Goal: Information Seeking & Learning: Find specific fact

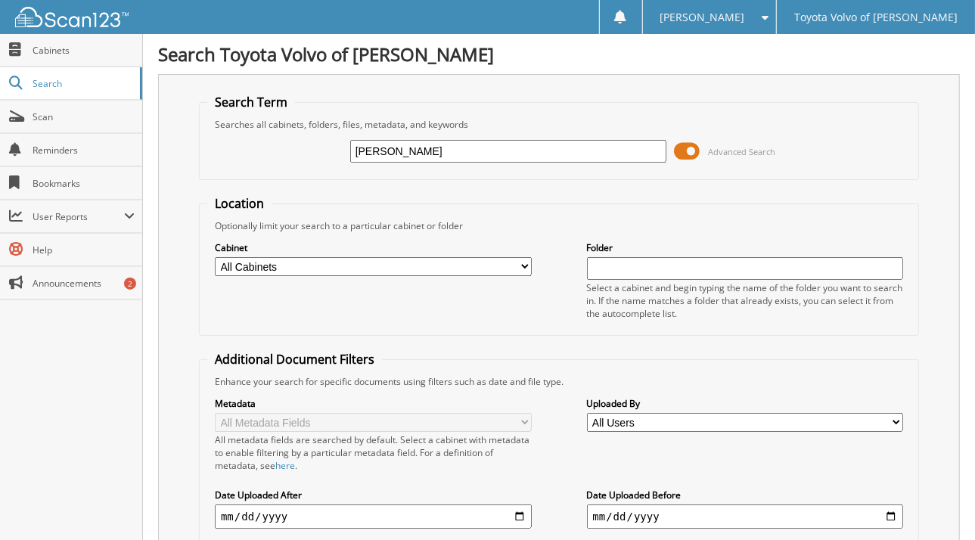
type input "[PERSON_NAME]"
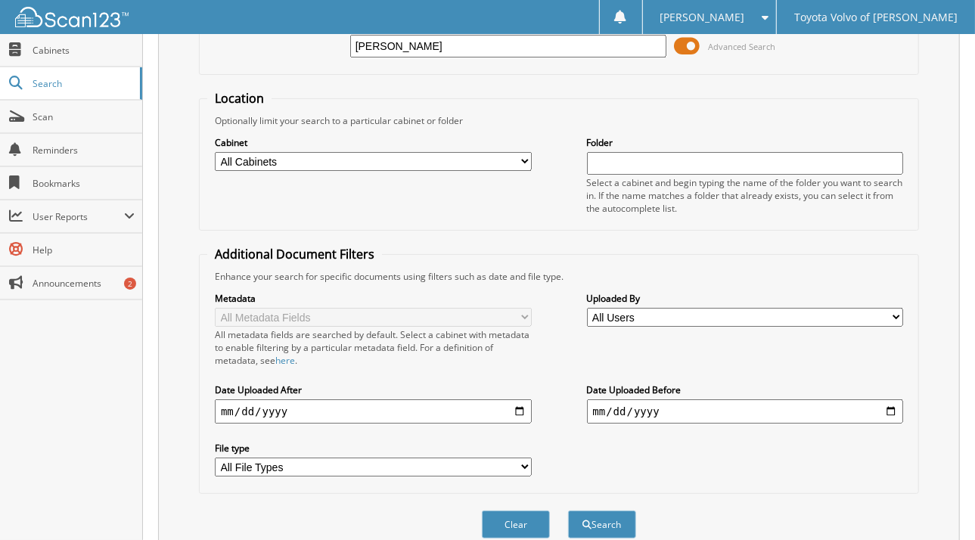
scroll to position [303, 0]
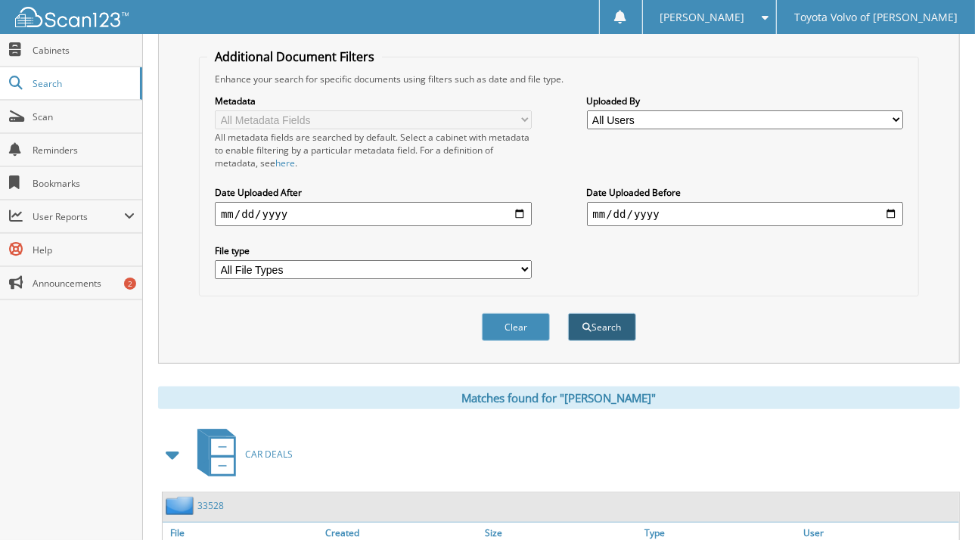
click at [608, 313] on button "Search" at bounding box center [602, 327] width 68 height 28
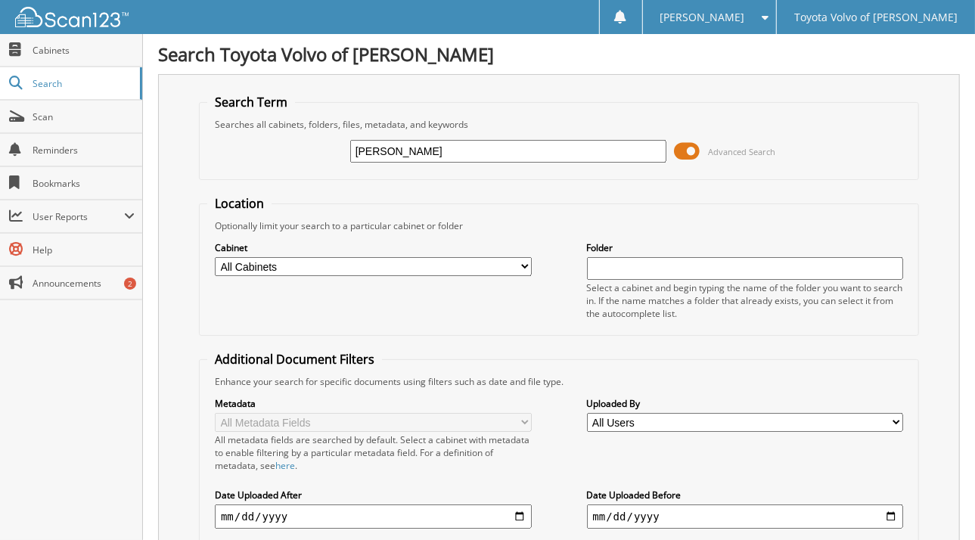
click at [509, 148] on input "[PERSON_NAME]" at bounding box center [508, 151] width 317 height 23
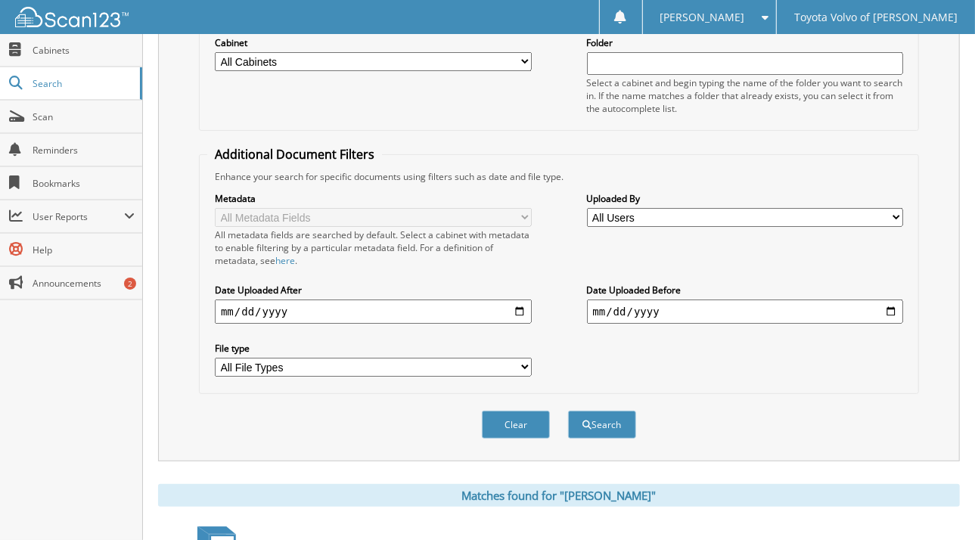
scroll to position [227, 0]
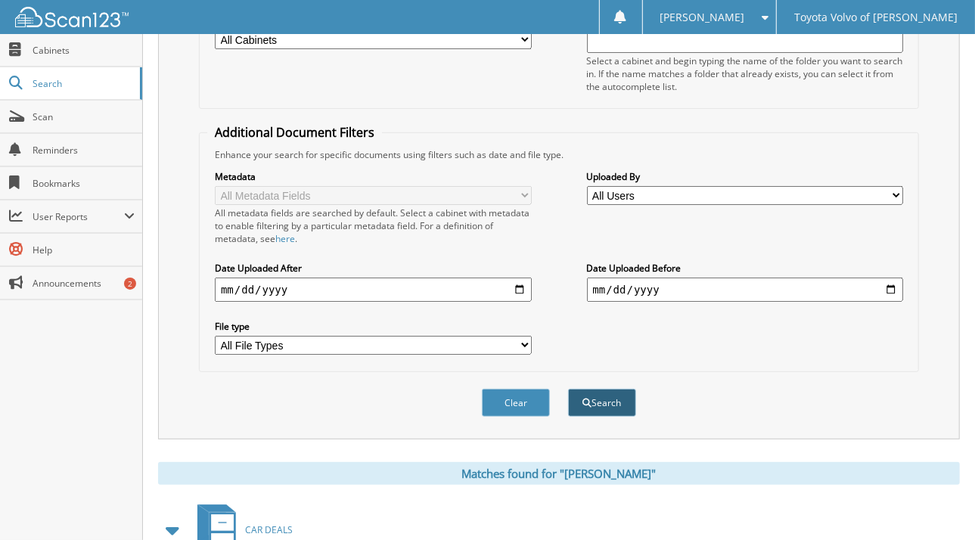
type input "[PERSON_NAME]"
click at [602, 393] on button "Search" at bounding box center [602, 403] width 68 height 28
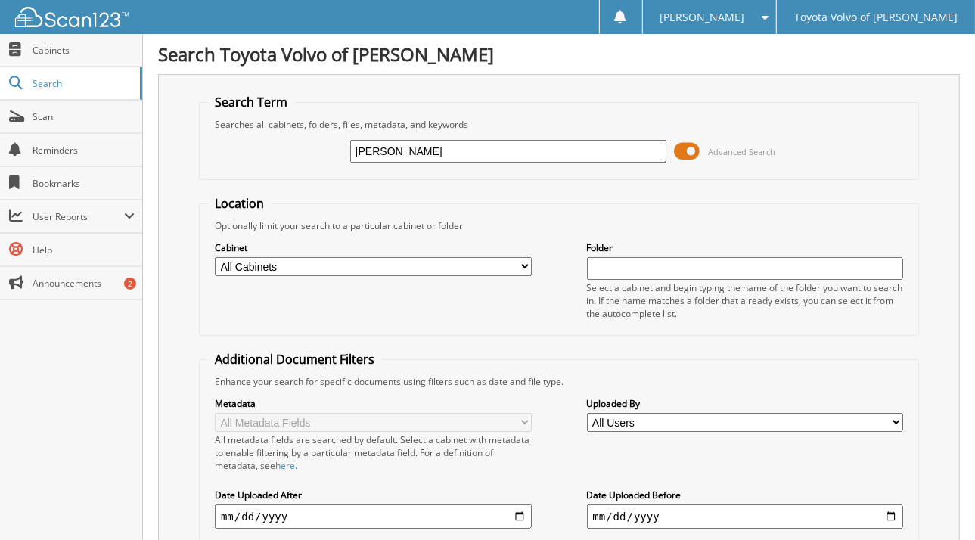
click at [476, 160] on input "[PERSON_NAME]" at bounding box center [508, 151] width 317 height 23
type input "MEADORS;JOANN"
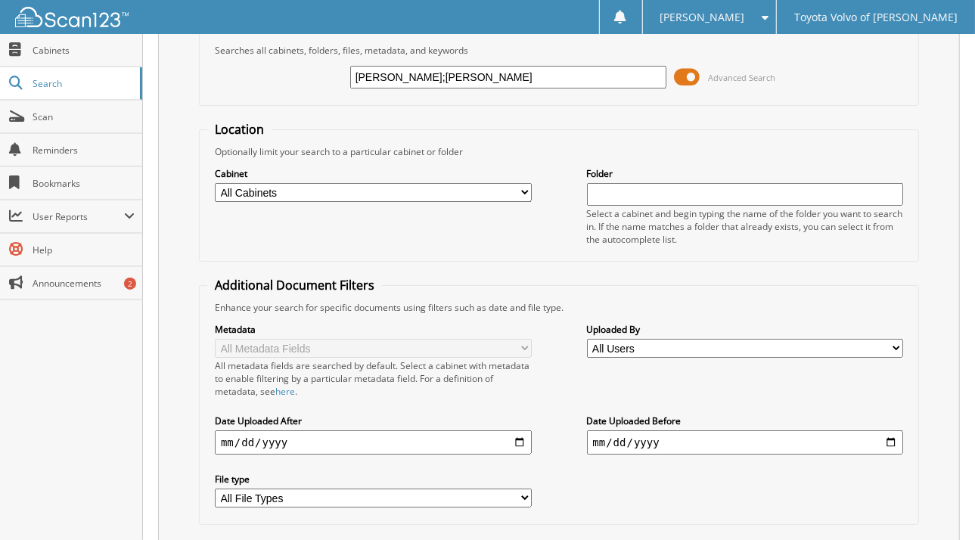
scroll to position [227, 0]
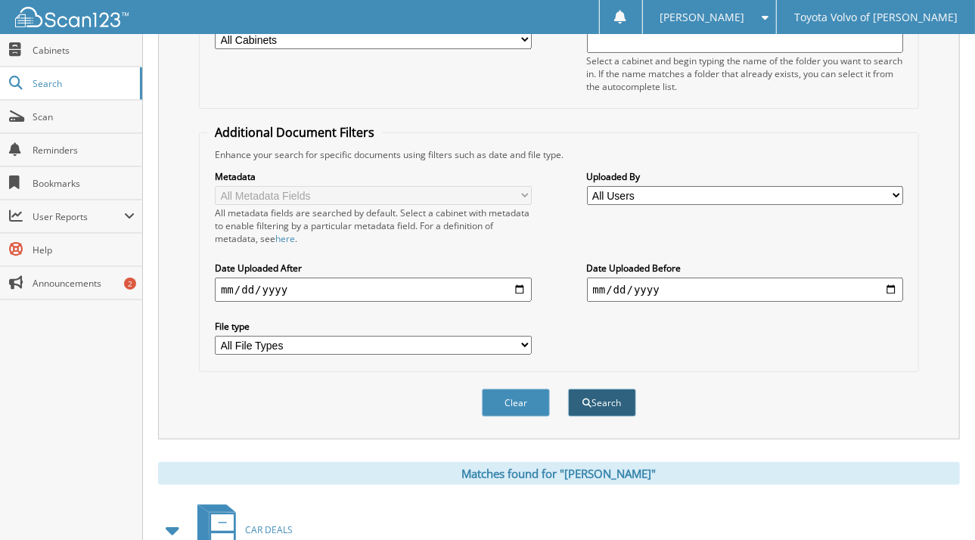
click at [614, 389] on button "Search" at bounding box center [602, 403] width 68 height 28
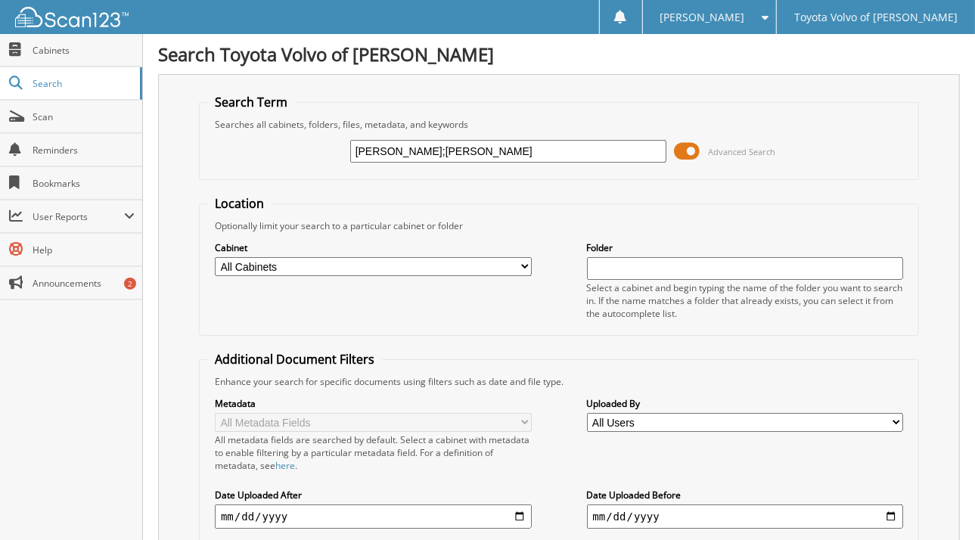
click at [454, 490] on label "Date Uploaded After" at bounding box center [373, 495] width 317 height 13
click at [445, 143] on input "MEADORS;JOANN" at bounding box center [508, 151] width 317 height 23
type input "M"
type input "14273"
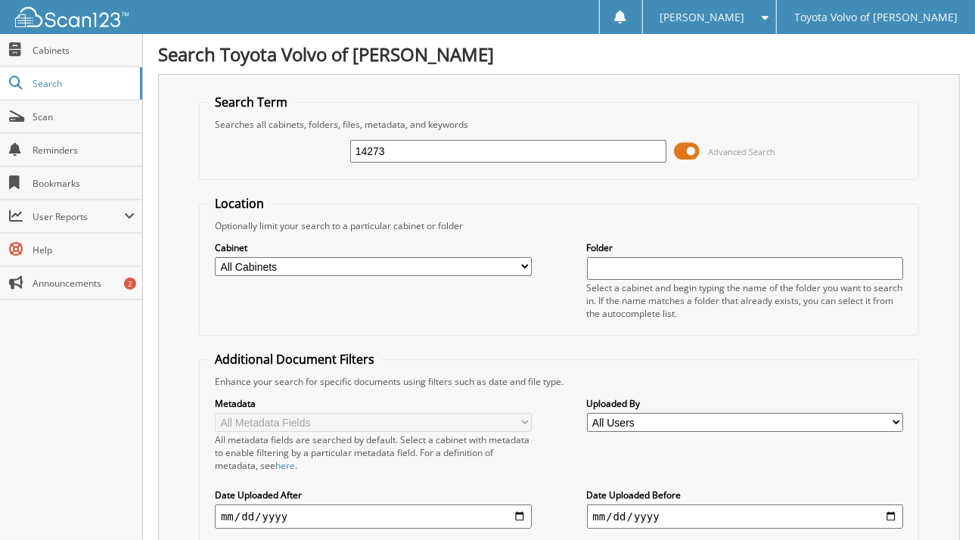
click at [405, 151] on input "14273" at bounding box center [508, 151] width 317 height 23
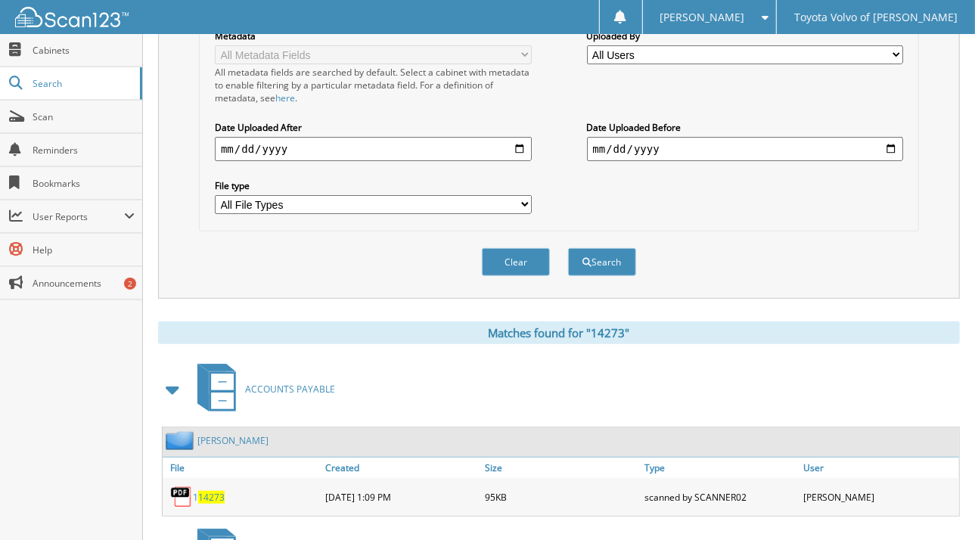
scroll to position [378, 0]
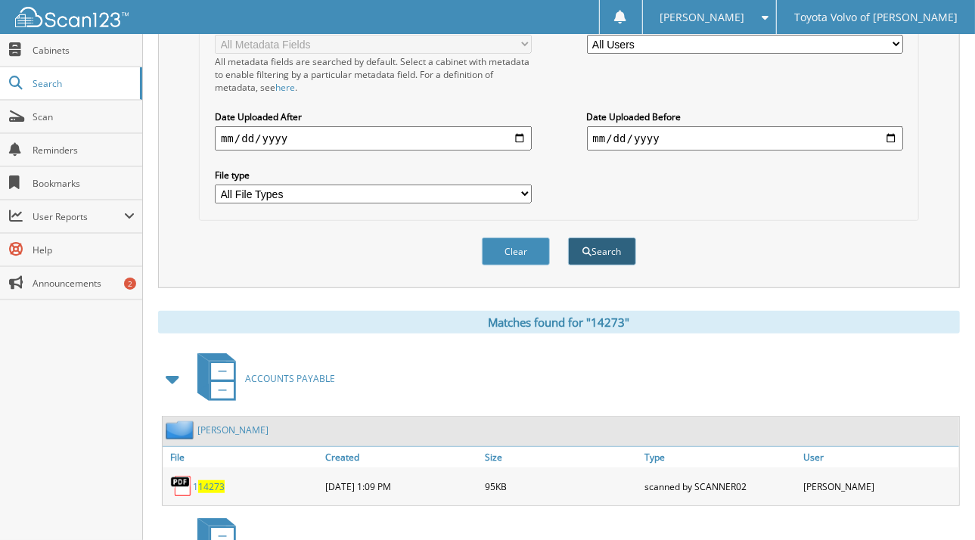
click at [592, 245] on button "Search" at bounding box center [602, 252] width 68 height 28
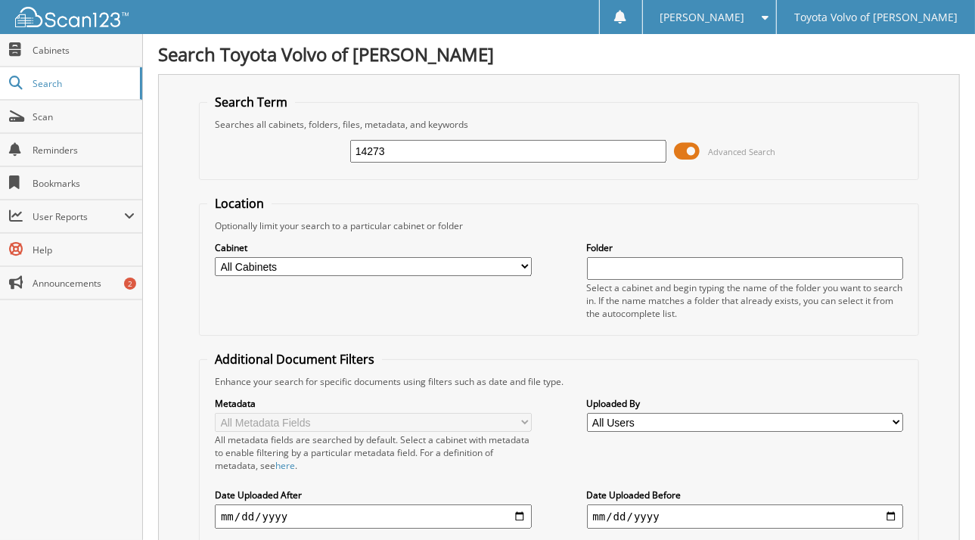
click at [428, 153] on input "14273" at bounding box center [508, 151] width 317 height 23
type input "1"
type input "[PERSON_NAME]"
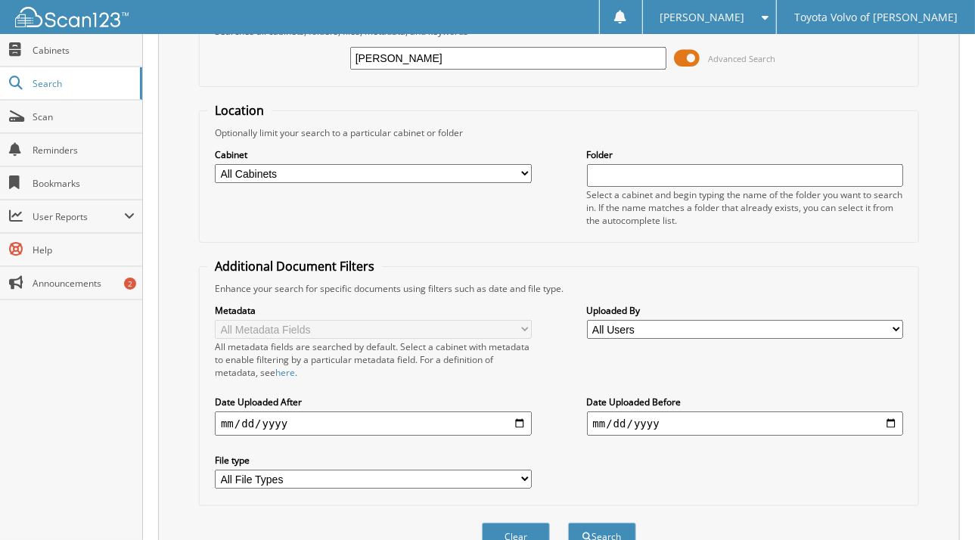
scroll to position [454, 0]
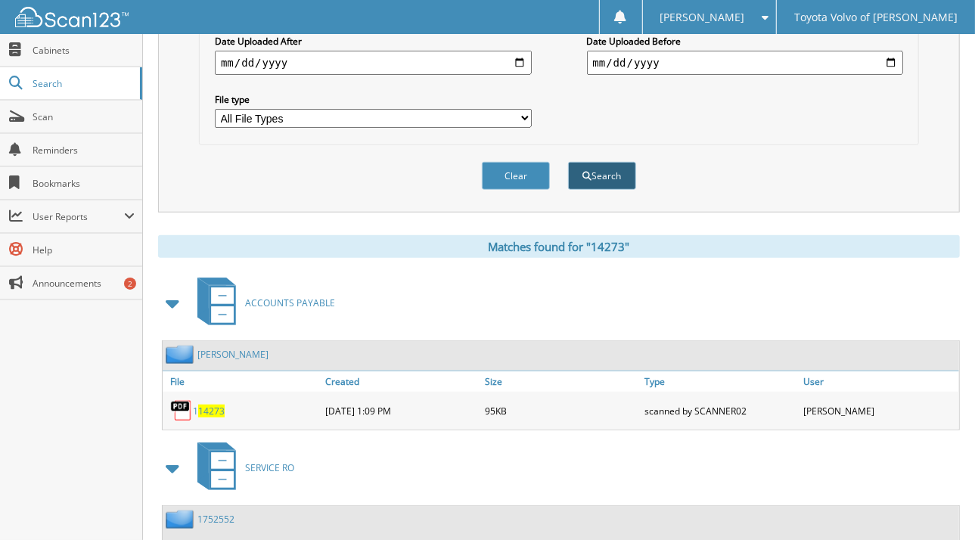
click at [583, 172] on span "submit" at bounding box center [587, 176] width 9 height 9
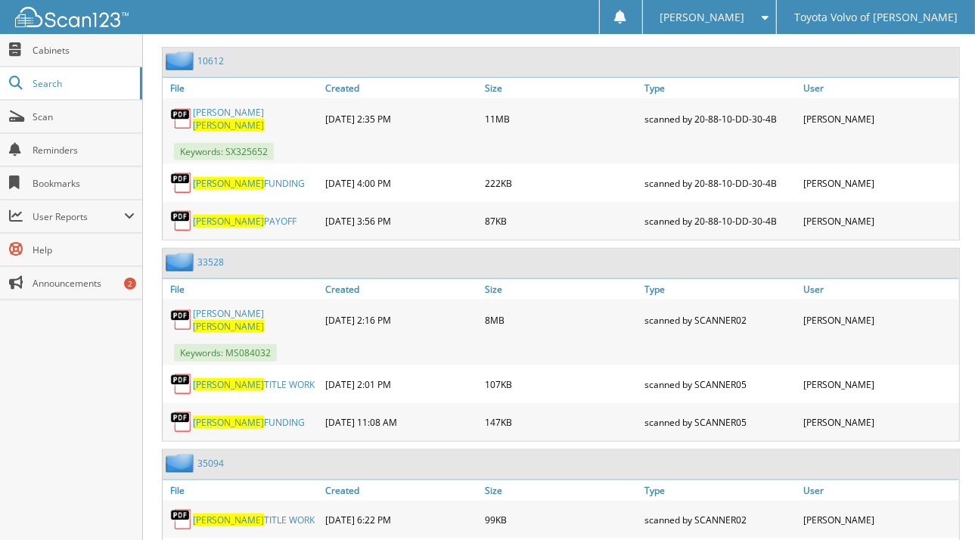
scroll to position [757, 0]
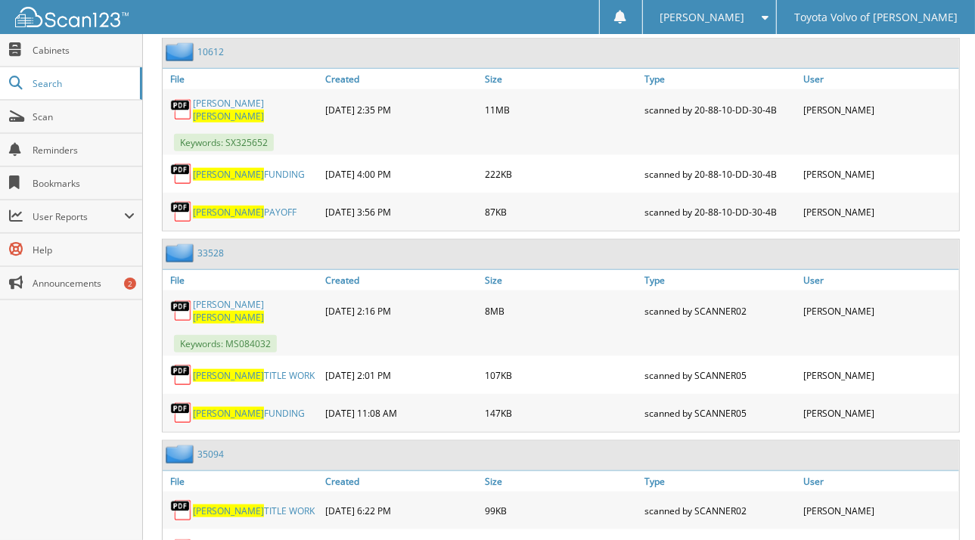
click at [253, 110] on span "[PERSON_NAME]" at bounding box center [228, 116] width 71 height 13
click at [253, 311] on span "[PERSON_NAME]" at bounding box center [228, 317] width 71 height 13
